Goal: Information Seeking & Learning: Learn about a topic

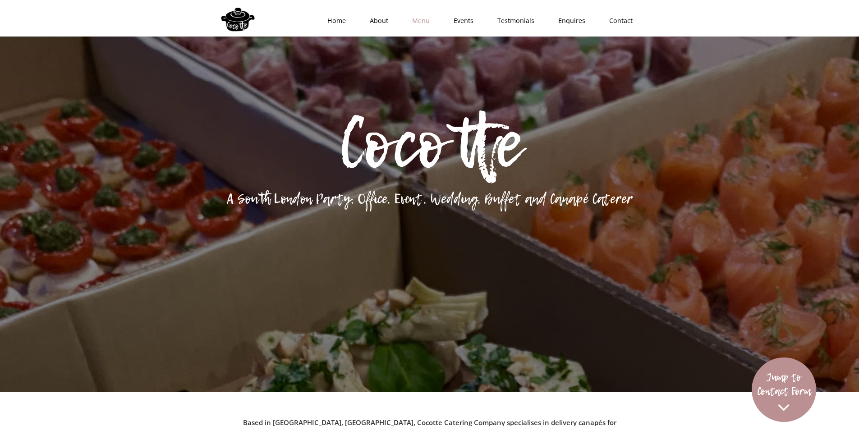
click at [426, 23] on link "Menu" at bounding box center [417, 20] width 41 height 27
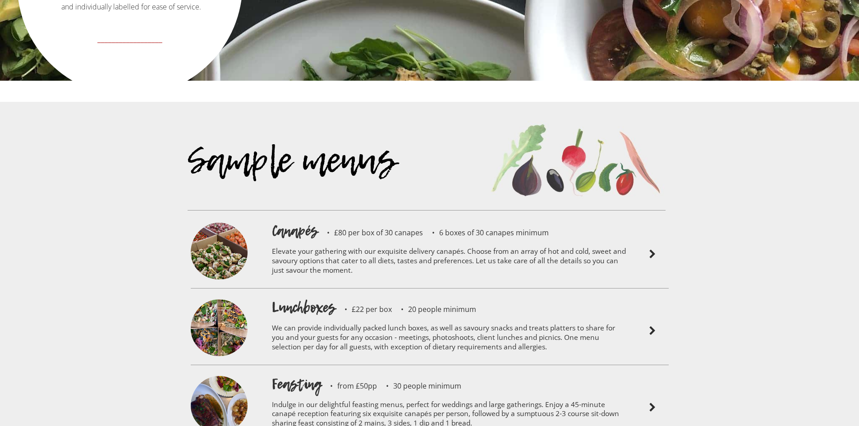
scroll to position [2022, 0]
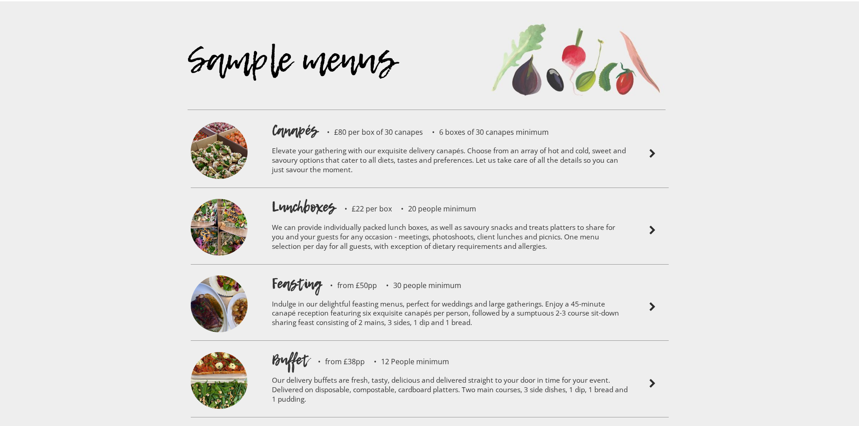
click at [688, 249] on div "Sample menus Canapés £80 per box of 30 canapes 6 boxes of 30 canapes minimum El…" at bounding box center [429, 273] width 859 height 545
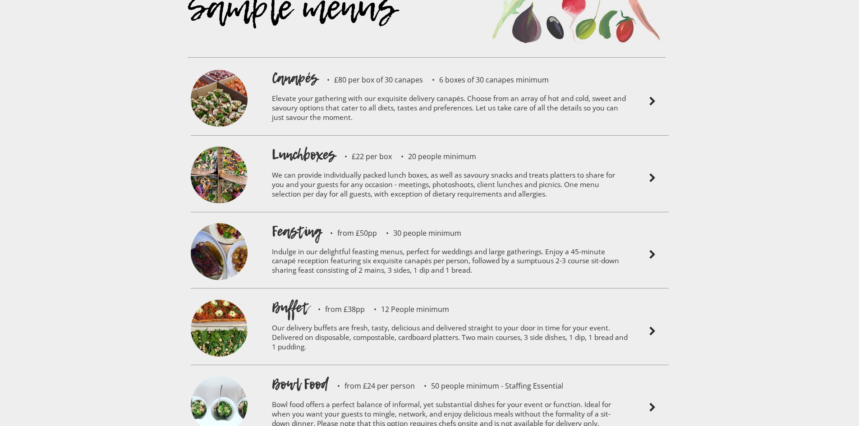
scroll to position [2158, 0]
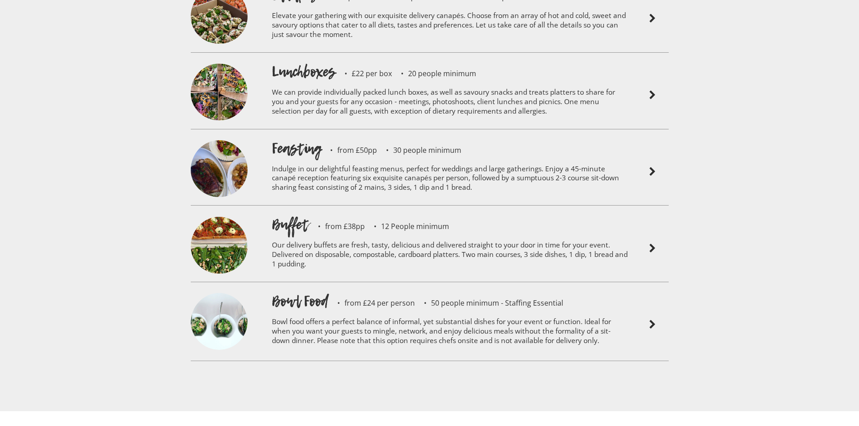
click at [414, 234] on p "Our delivery buffets are fresh, tasty, delicious and delivered straight to your…" at bounding box center [450, 255] width 356 height 43
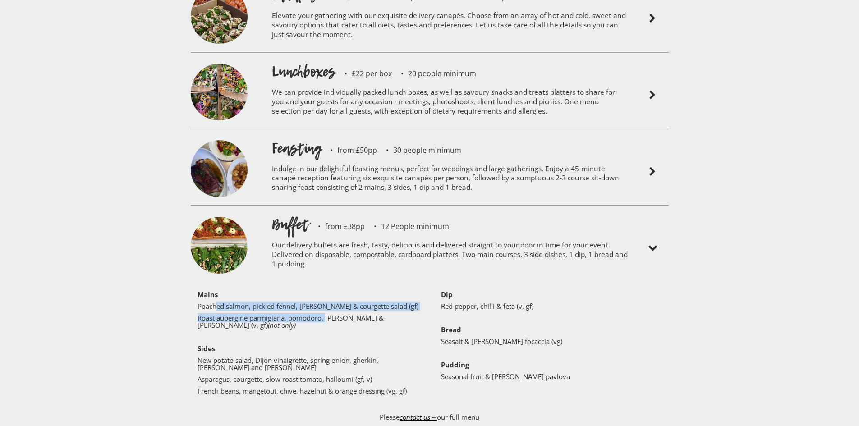
drag, startPoint x: 215, startPoint y: 281, endPoint x: 328, endPoint y: 294, distance: 113.8
click at [328, 294] on div "‍ Mains Poached salmon, pickled fennel, [PERSON_NAME] & courgette salad (gf) Ro…" at bounding box center [311, 345] width 228 height 108
click at [328, 314] on p "Roast aubergine parmigiana, pomodoro, [PERSON_NAME] & [PERSON_NAME] (v, gf) (ho…" at bounding box center [307, 321] width 221 height 14
drag, startPoint x: 281, startPoint y: 303, endPoint x: 293, endPoint y: 275, distance: 30.5
click at [293, 291] on div "‍ Mains Poached salmon, pickled fennel, [PERSON_NAME] & courgette salad (gf) Ro…" at bounding box center [311, 345] width 228 height 108
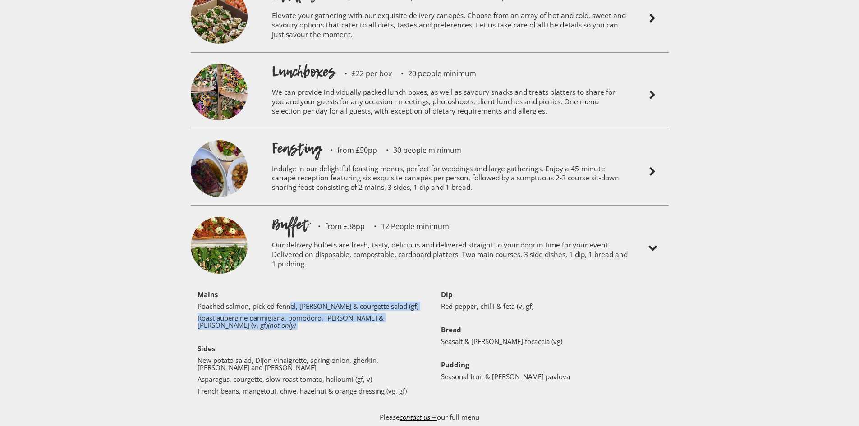
click at [101, 300] on div "Sample menus Canapés £80 per box of 30 canapes 6 boxes of 30 canapes minimum El…" at bounding box center [429, 218] width 859 height 704
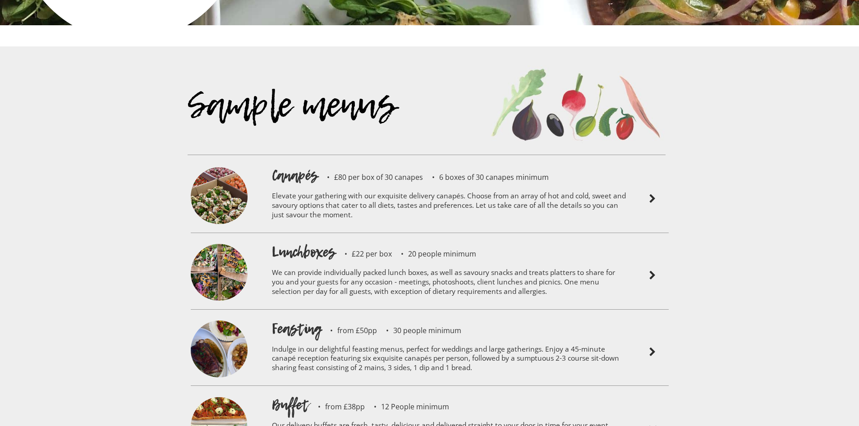
click at [341, 185] on p "Elevate your gathering with our exquisite delivery canapés. Choose from an arra…" at bounding box center [450, 206] width 356 height 43
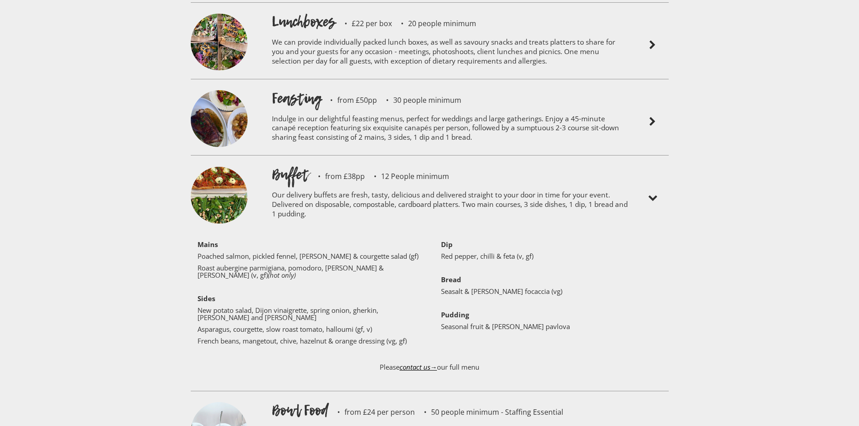
scroll to position [2653, 0]
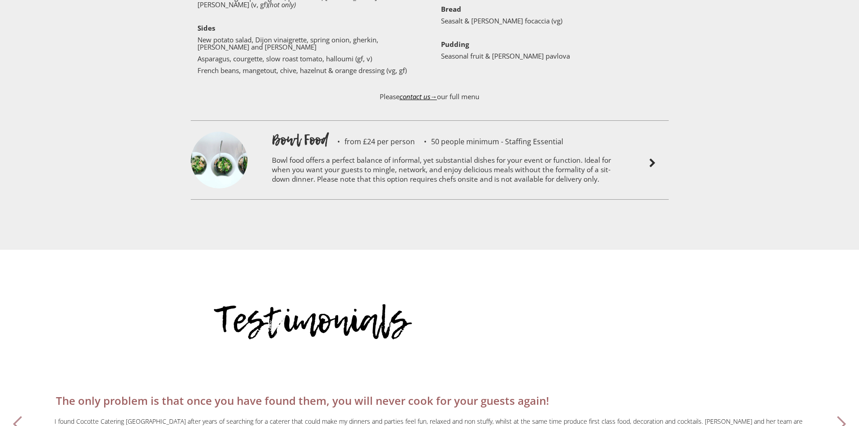
click at [465, 150] on p "Bowl food offers a perfect balance of informal, yet substantial dishes for your…" at bounding box center [450, 171] width 356 height 43
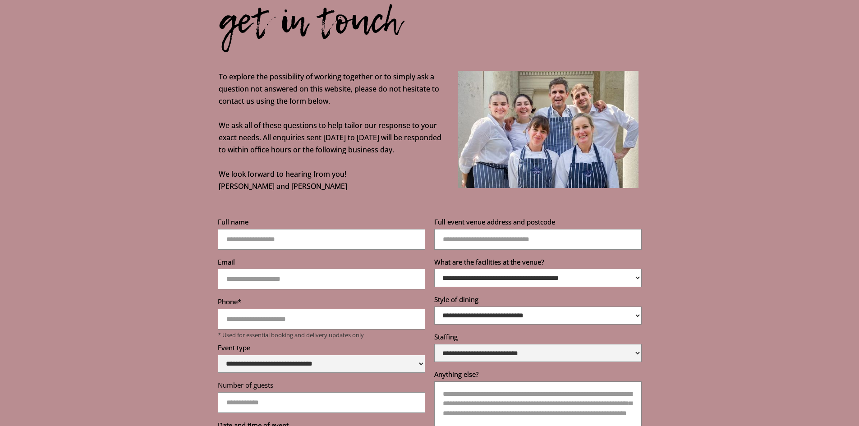
scroll to position [3555, 0]
